Goal: Task Accomplishment & Management: Use online tool/utility

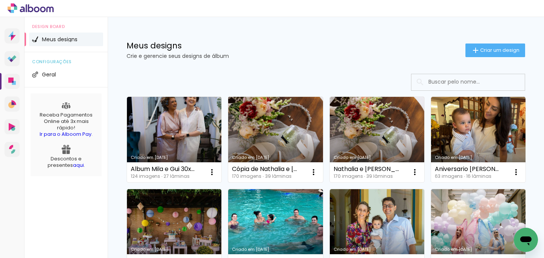
click at [262, 131] on link "Criado em [DATE]" at bounding box center [275, 139] width 94 height 85
